Goal: Use online tool/utility: Utilize a website feature to perform a specific function

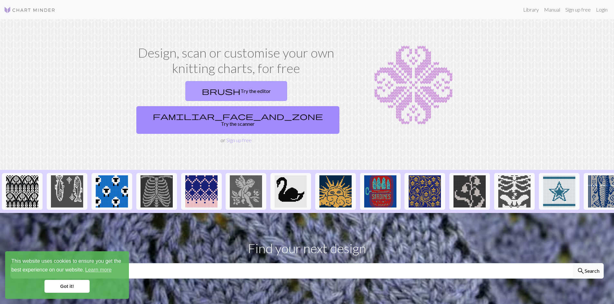
click at [185, 96] on link "brush Try the editor" at bounding box center [236, 91] width 102 height 20
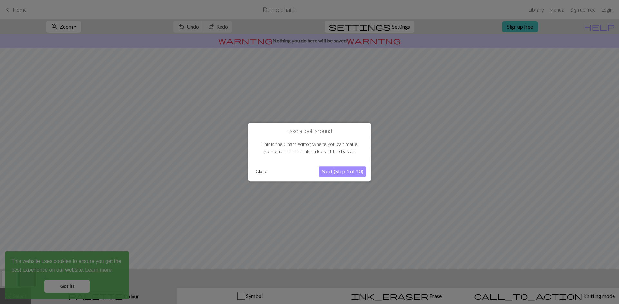
click at [255, 172] on button "Close" at bounding box center [261, 172] width 17 height 10
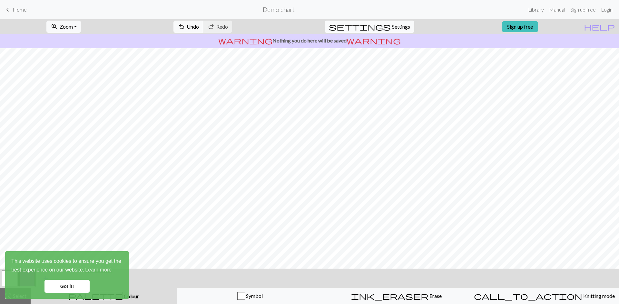
click at [380, 28] on span "settings" at bounding box center [360, 26] width 62 height 9
select select "aran"
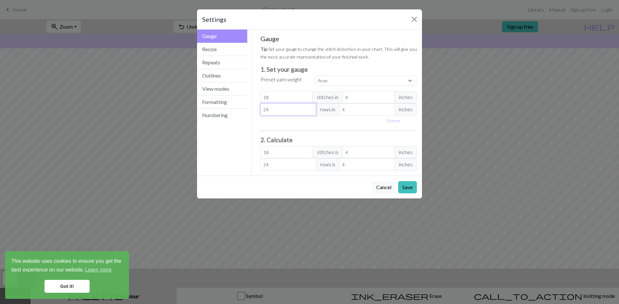
drag, startPoint x: 290, startPoint y: 111, endPoint x: 253, endPoint y: 120, distance: 38.1
click at [252, 115] on div "Gauge Tip: Set your gauge to change the stitch distortion in your chart. This w…" at bounding box center [338, 103] width 175 height 146
click at [228, 50] on button "Resize" at bounding box center [222, 49] width 50 height 13
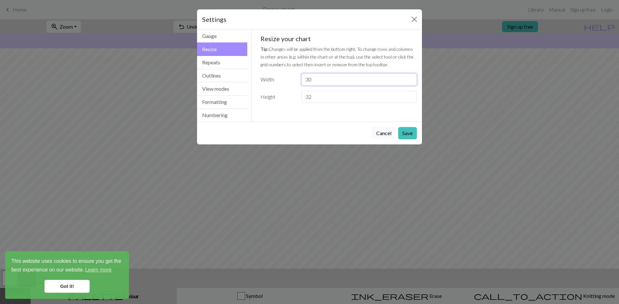
drag, startPoint x: 308, startPoint y: 80, endPoint x: 285, endPoint y: 80, distance: 22.6
click at [285, 80] on div "Width 30" at bounding box center [338, 79] width 164 height 12
type input "120"
drag, startPoint x: 326, startPoint y: 94, endPoint x: 288, endPoint y: 98, distance: 37.8
click at [288, 98] on div "Height 32" at bounding box center [338, 97] width 164 height 12
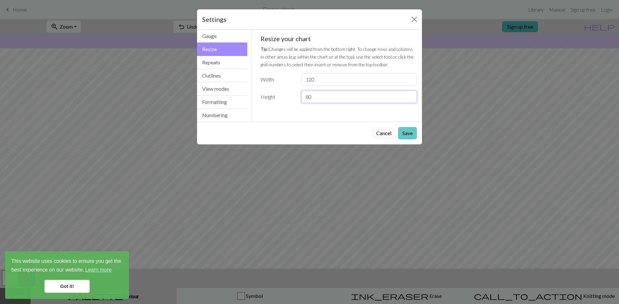
type input "80"
click at [406, 133] on button "Save" at bounding box center [407, 133] width 19 height 12
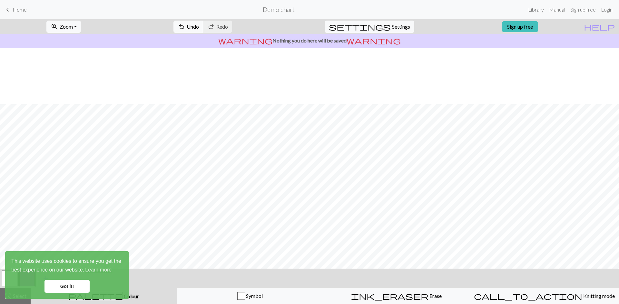
scroll to position [64, 0]
click at [72, 288] on link "Got it!" at bounding box center [66, 286] width 45 height 13
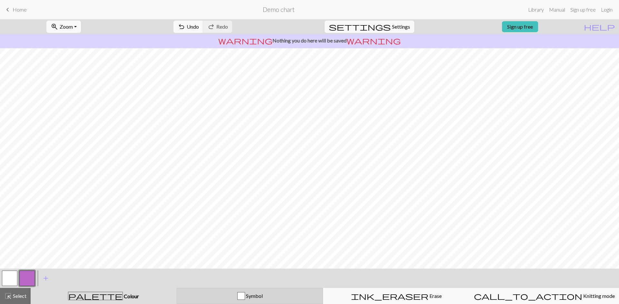
click at [244, 298] on div "button" at bounding box center [241, 297] width 8 height 8
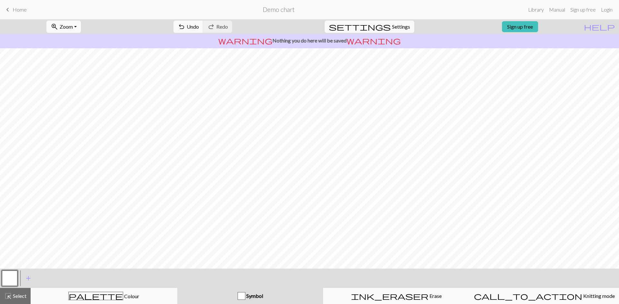
drag, startPoint x: 398, startPoint y: 297, endPoint x: 392, endPoint y: 287, distance: 10.8
click at [428, 297] on span "Erase" at bounding box center [434, 296] width 13 height 6
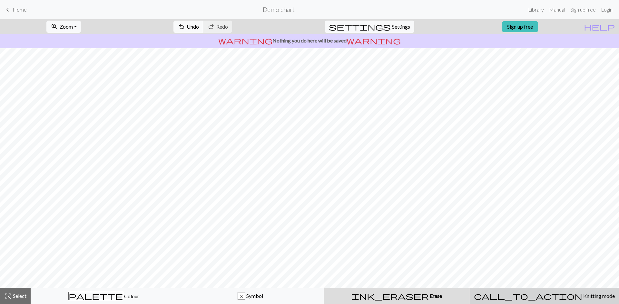
drag, startPoint x: 536, startPoint y: 298, endPoint x: 532, endPoint y: 292, distance: 6.5
click at [582, 297] on span "Knitting mode" at bounding box center [598, 296] width 33 height 6
